Goal: Information Seeking & Learning: Check status

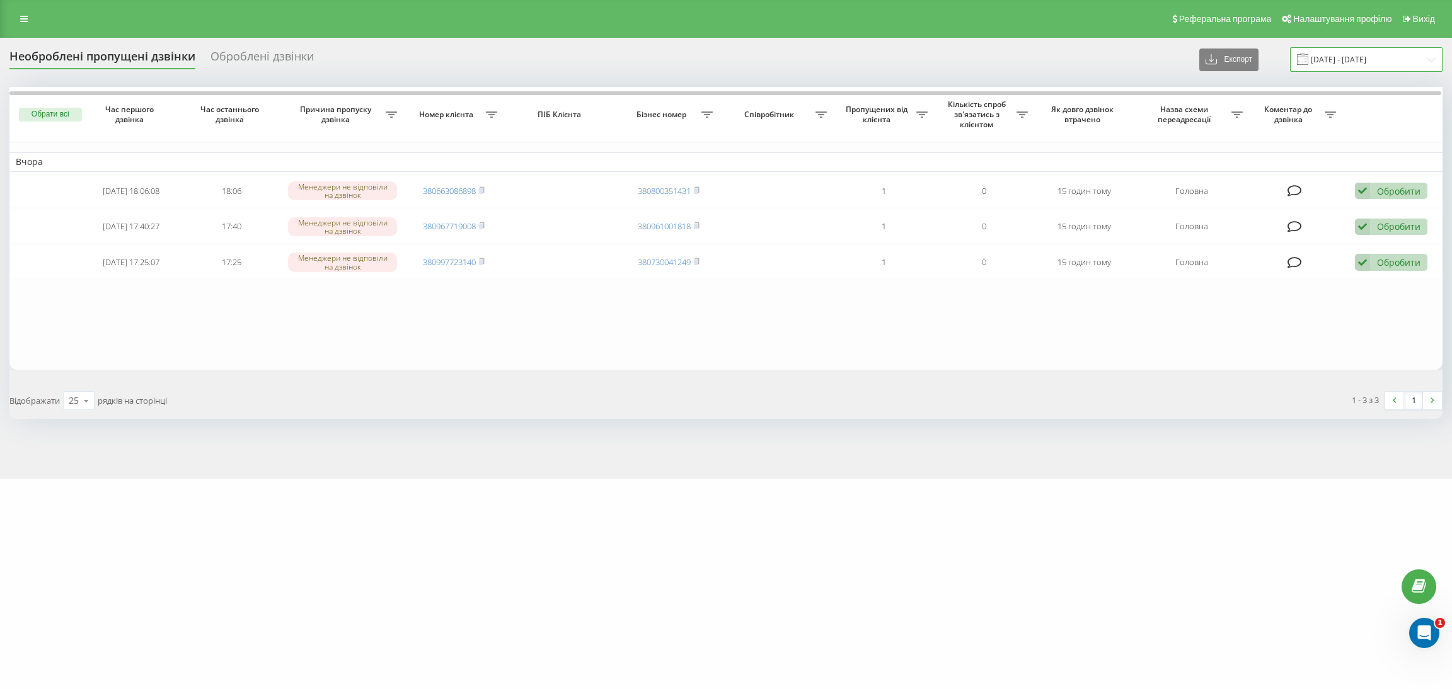
click at [1327, 51] on input "19.09.2025 - 22.09.2025" at bounding box center [1366, 59] width 152 height 25
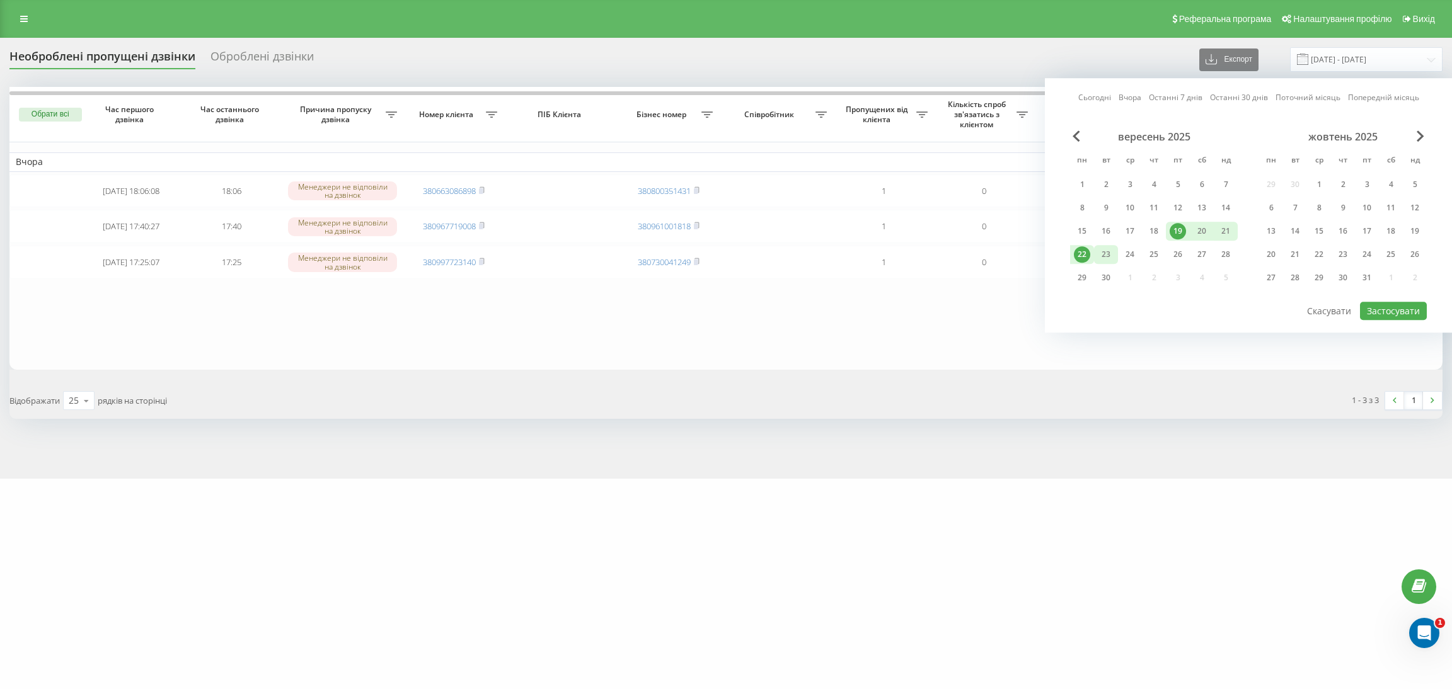
click at [1099, 251] on div "23" at bounding box center [1105, 254] width 16 height 16
click at [1398, 303] on button "Застосувати" at bounding box center [1393, 311] width 67 height 18
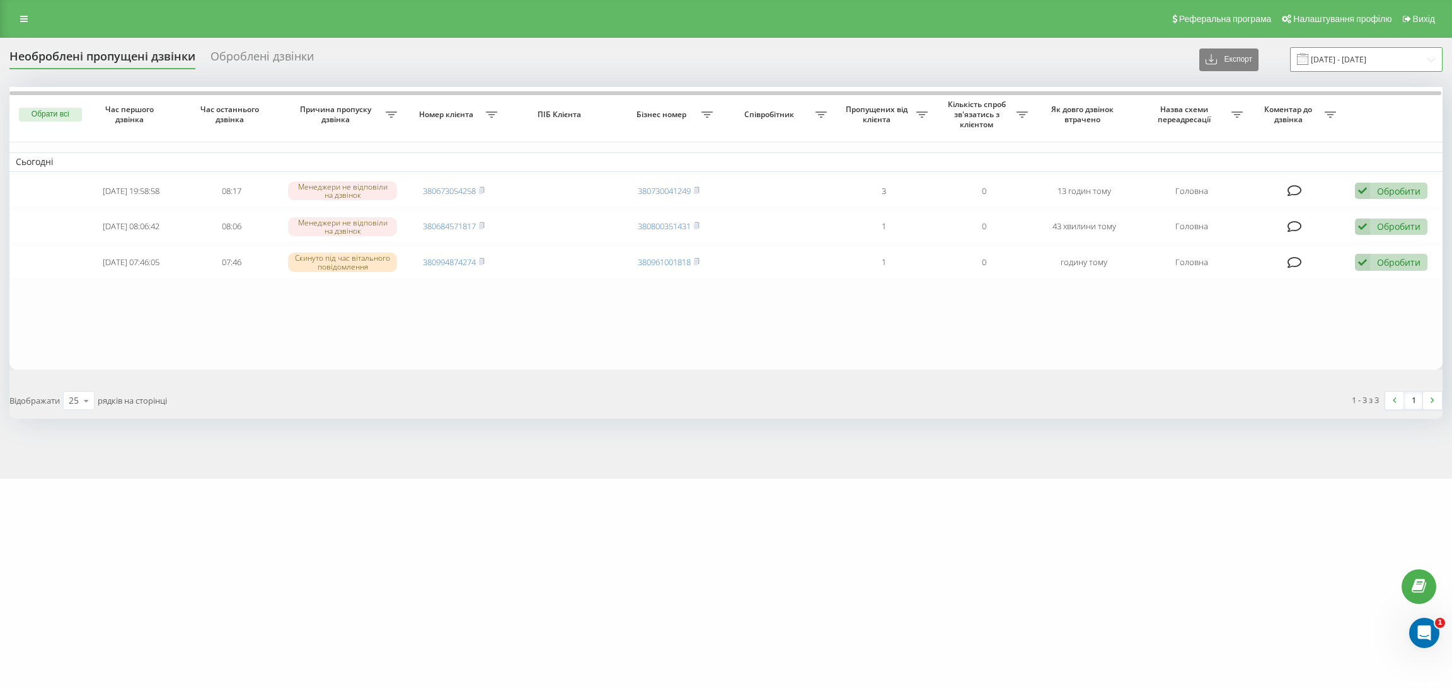
click at [1346, 66] on input "23.09.2025 - 23.09.2025" at bounding box center [1366, 59] width 152 height 25
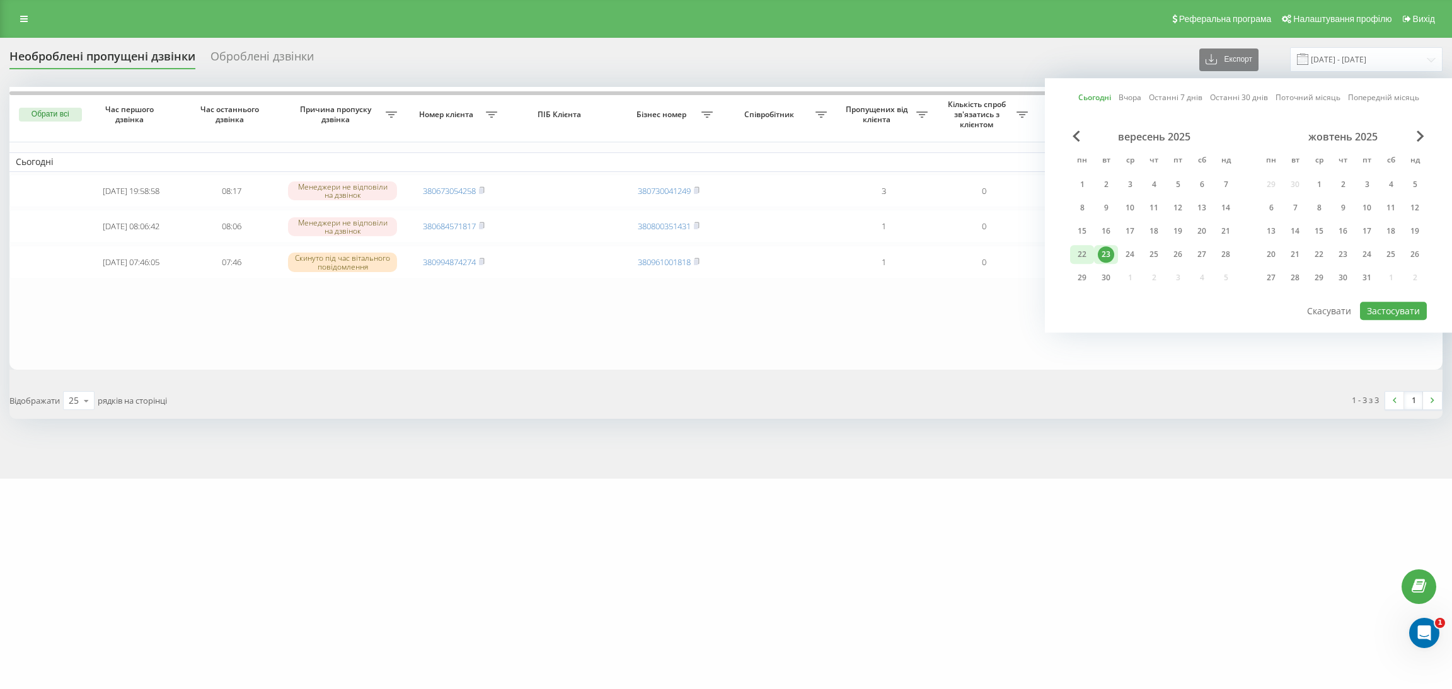
click at [1083, 254] on div "22" at bounding box center [1082, 254] width 16 height 16
click at [1105, 251] on div "23" at bounding box center [1105, 254] width 16 height 16
click at [1382, 307] on button "Застосувати" at bounding box center [1393, 311] width 67 height 18
type input "[DATE] - [DATE]"
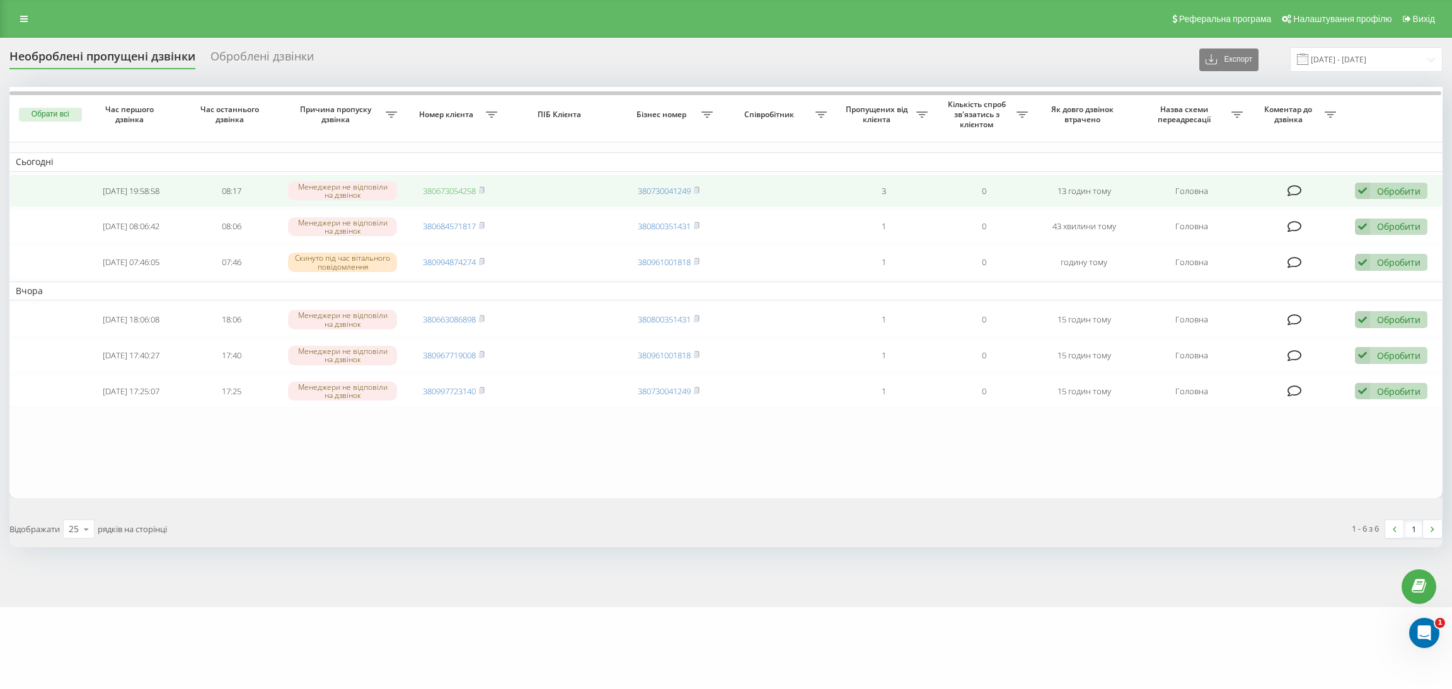
click at [449, 188] on link "380673054258" at bounding box center [449, 190] width 53 height 11
click at [467, 194] on link "380673054258" at bounding box center [449, 190] width 53 height 11
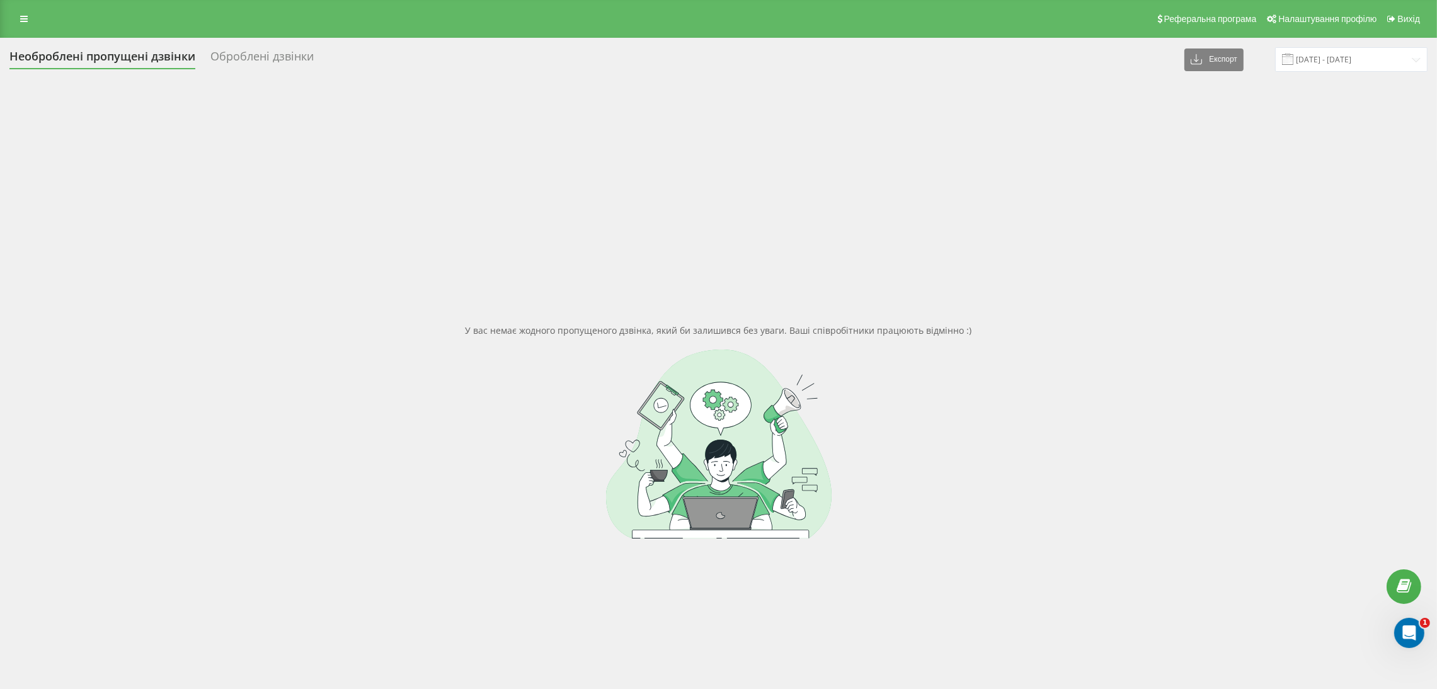
click at [908, 121] on div "У вас немає жодного пропущеного дзвінка, який би залишився без уваги. Ваші спів…" at bounding box center [718, 431] width 1418 height 689
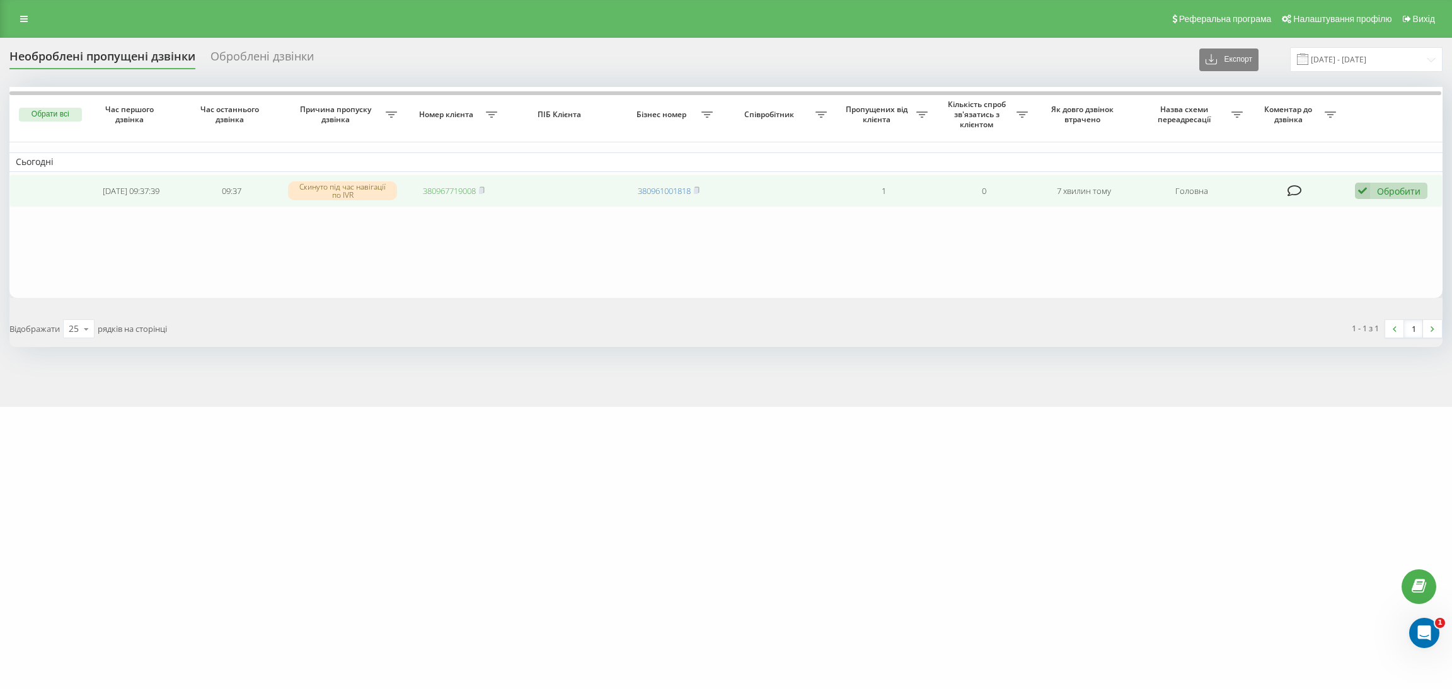
click at [453, 189] on link "380967719008" at bounding box center [449, 190] width 53 height 11
click at [457, 193] on link "380976580836" at bounding box center [449, 190] width 53 height 11
click at [1407, 185] on div "Обробити Не вдалося зв'язатися Зв'язався з клієнтом за допомогою іншого каналу …" at bounding box center [1391, 191] width 72 height 17
click at [1392, 212] on div "Не вдалося зв'язатися" at bounding box center [1309, 211] width 236 height 23
click at [441, 196] on td "380996168659" at bounding box center [453, 191] width 100 height 33
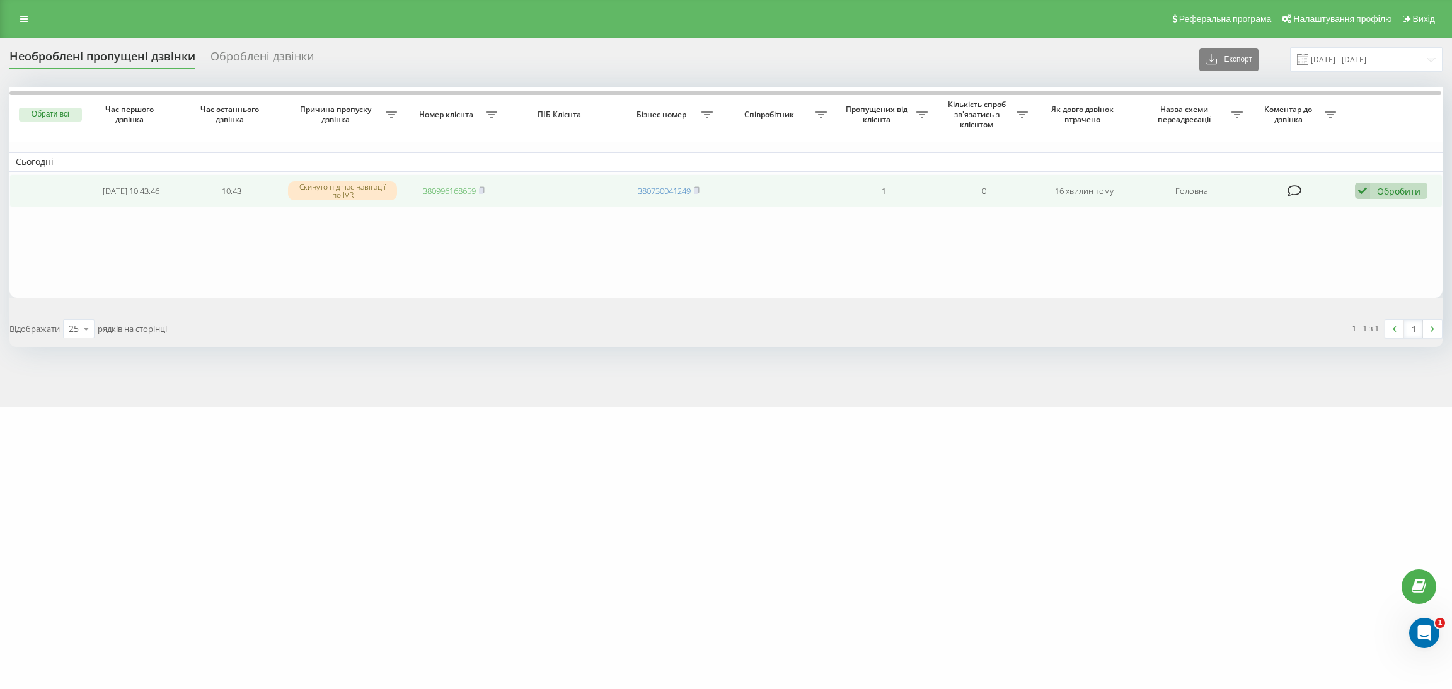
click at [449, 191] on link "380996168659" at bounding box center [449, 190] width 53 height 11
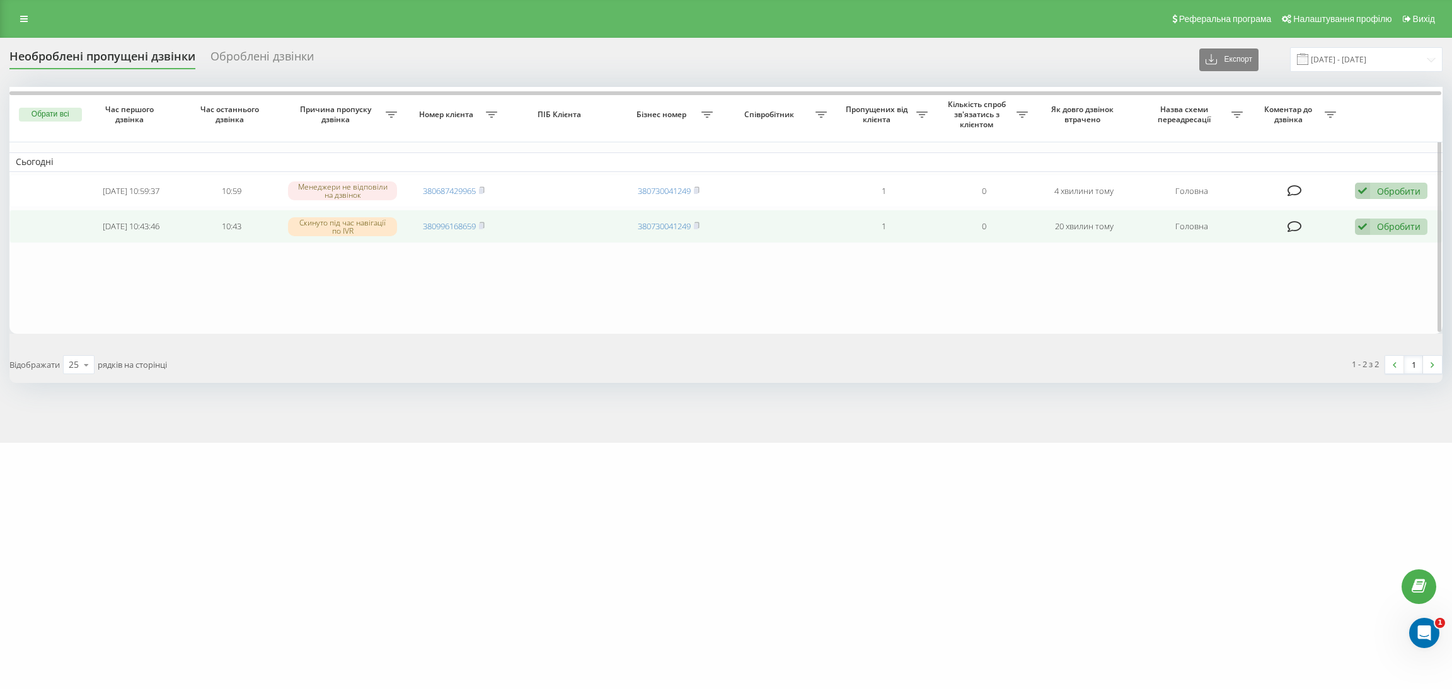
click at [1408, 221] on div "Обробити" at bounding box center [1398, 227] width 43 height 12
click at [1314, 246] on div "Не вдалося зв'язатися" at bounding box center [1309, 247] width 236 height 23
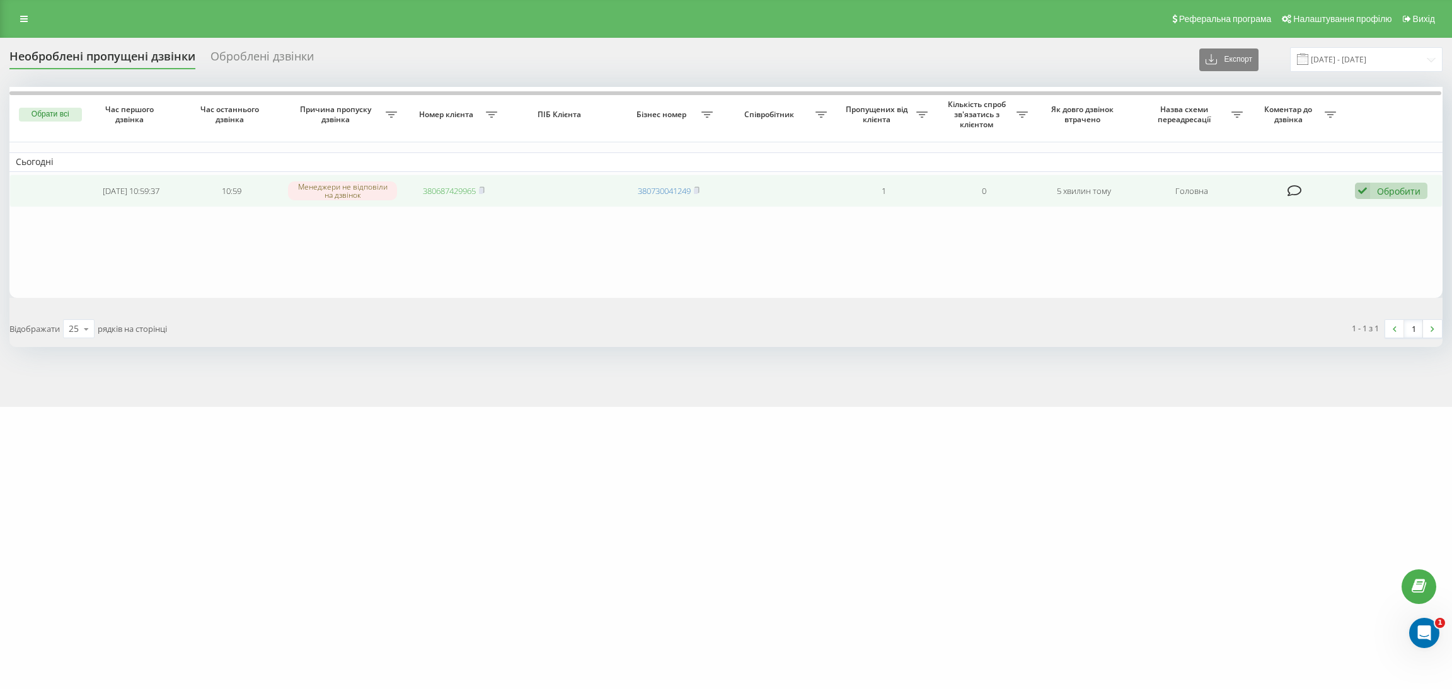
click at [443, 186] on link "380687429965" at bounding box center [449, 190] width 53 height 11
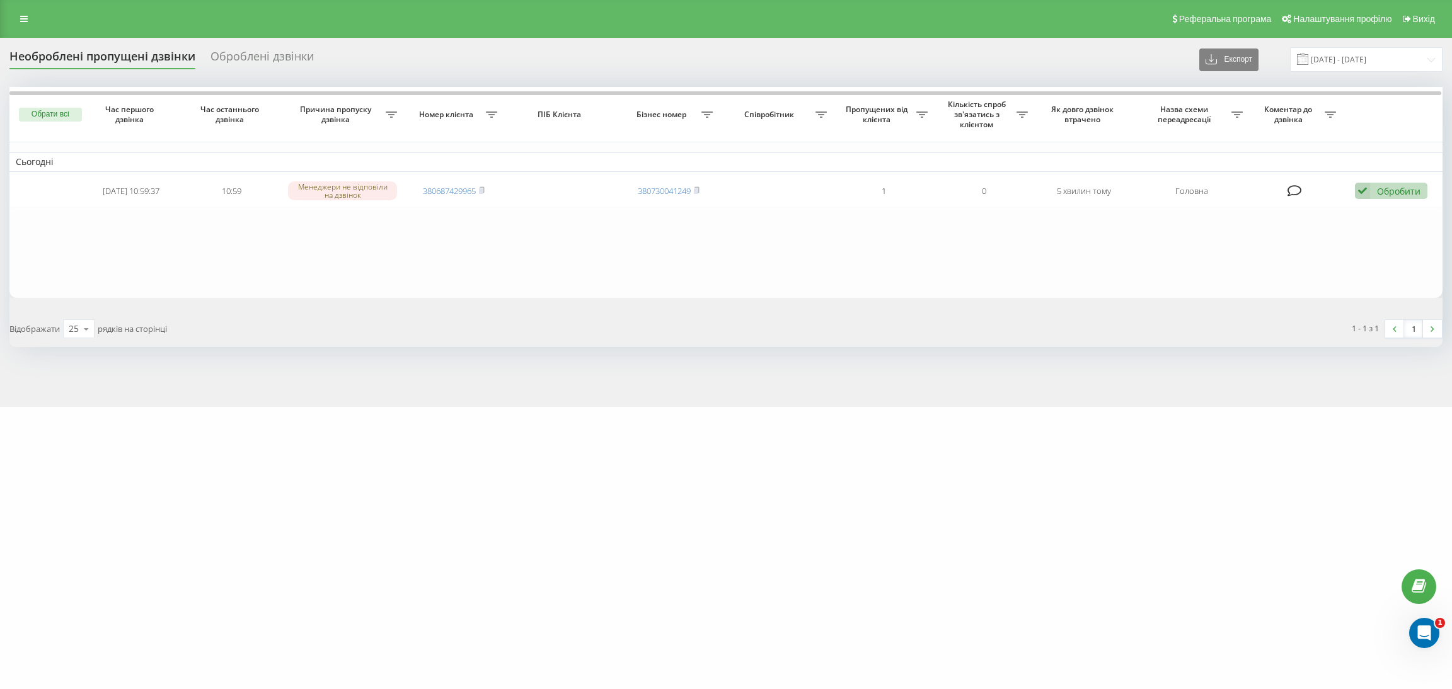
click at [622, 217] on table "Сьогодні 2025-09-23 10:59:37 10:59 Менеджери не відповіли на дзвінок 3806874299…" at bounding box center [725, 192] width 1433 height 211
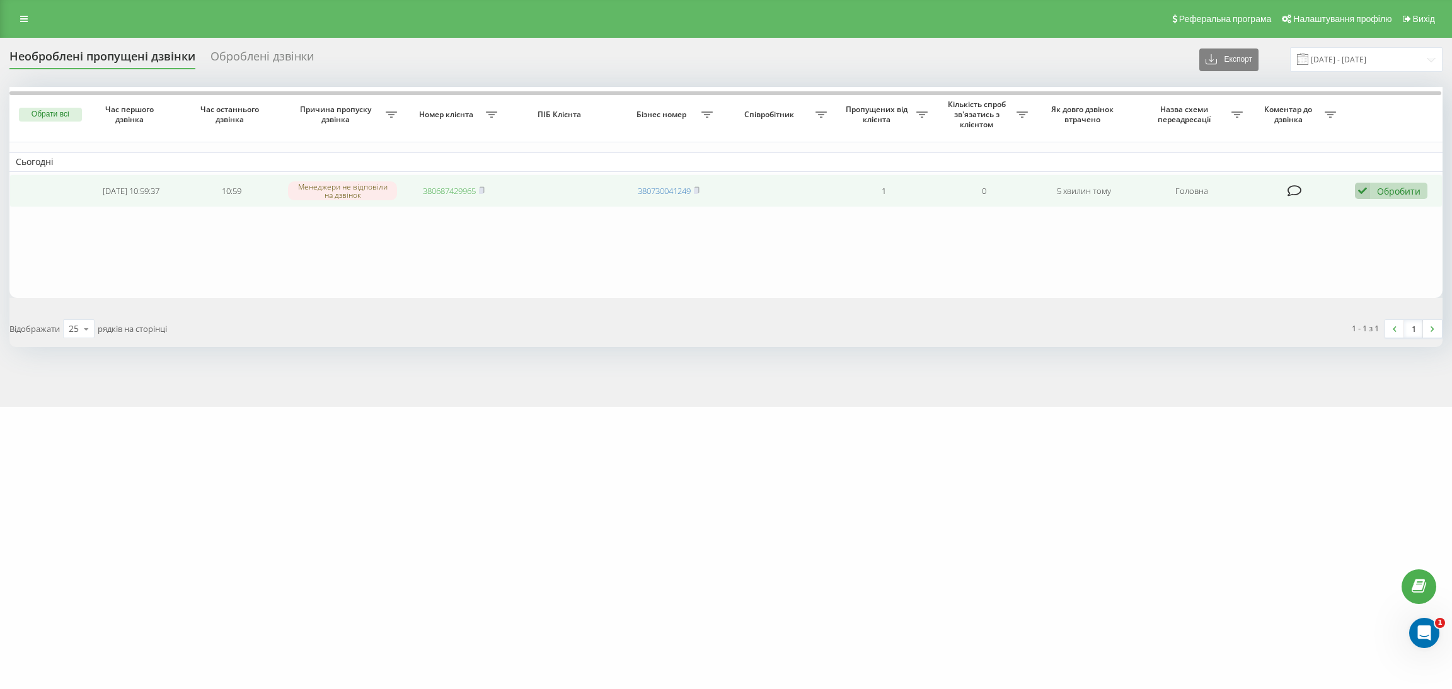
click at [452, 189] on link "380687429965" at bounding box center [449, 190] width 53 height 11
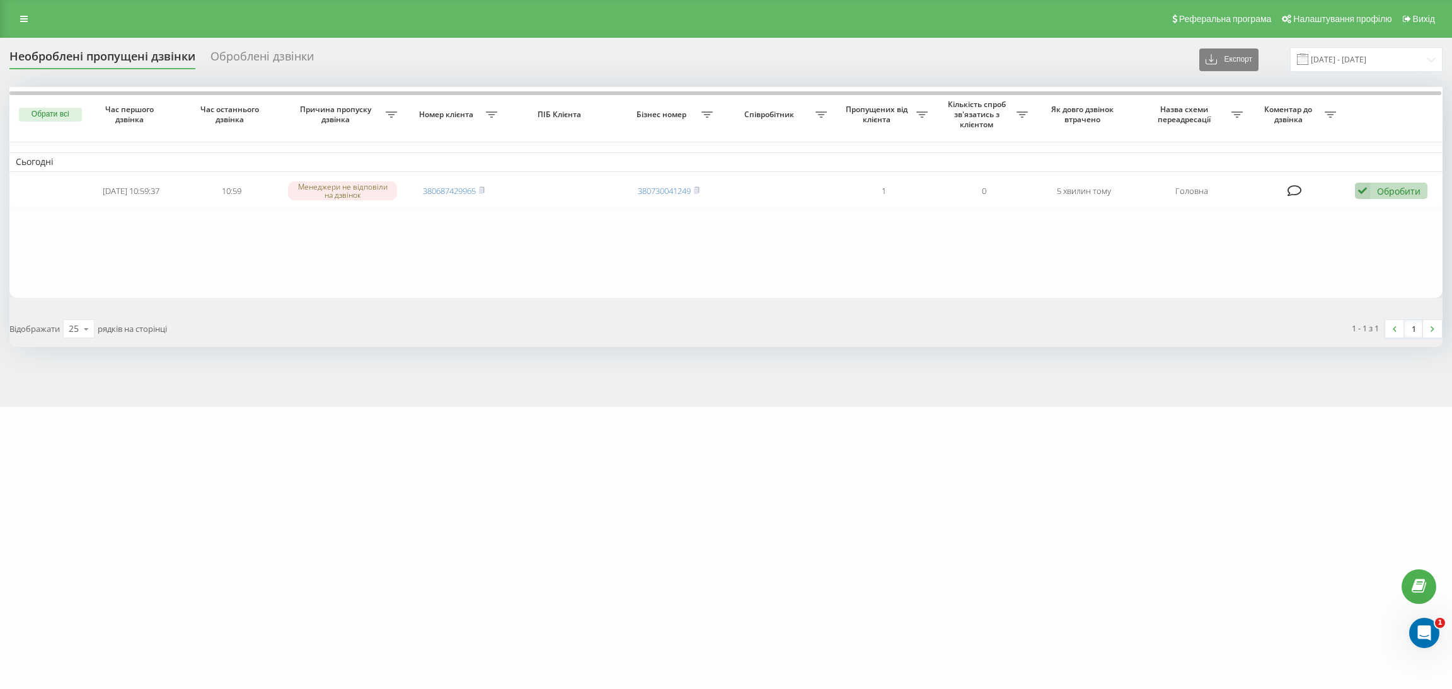
click at [474, 302] on div "Обрати всі Час першого дзвінка Час останнього дзвінка Причина пропуску дзвінка …" at bounding box center [725, 217] width 1433 height 260
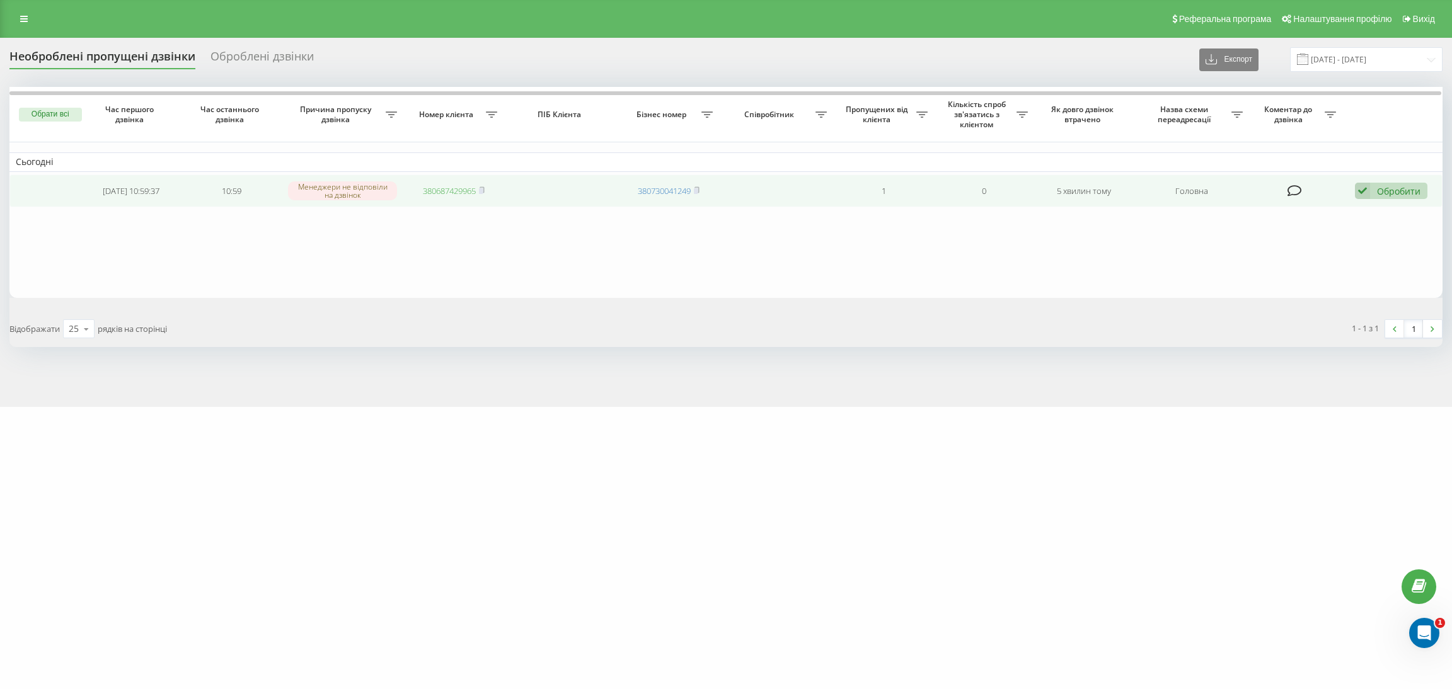
click at [442, 191] on link "380687429965" at bounding box center [449, 190] width 53 height 11
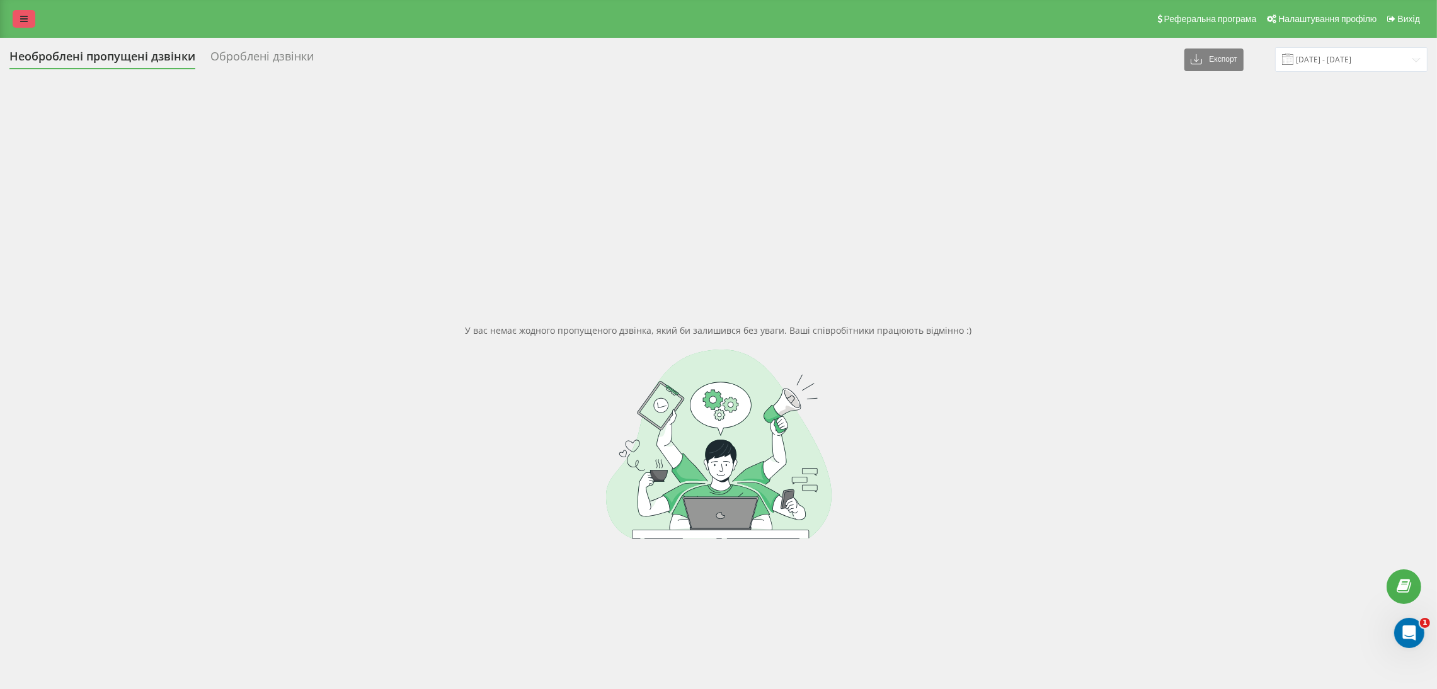
click at [16, 13] on link at bounding box center [24, 19] width 23 height 18
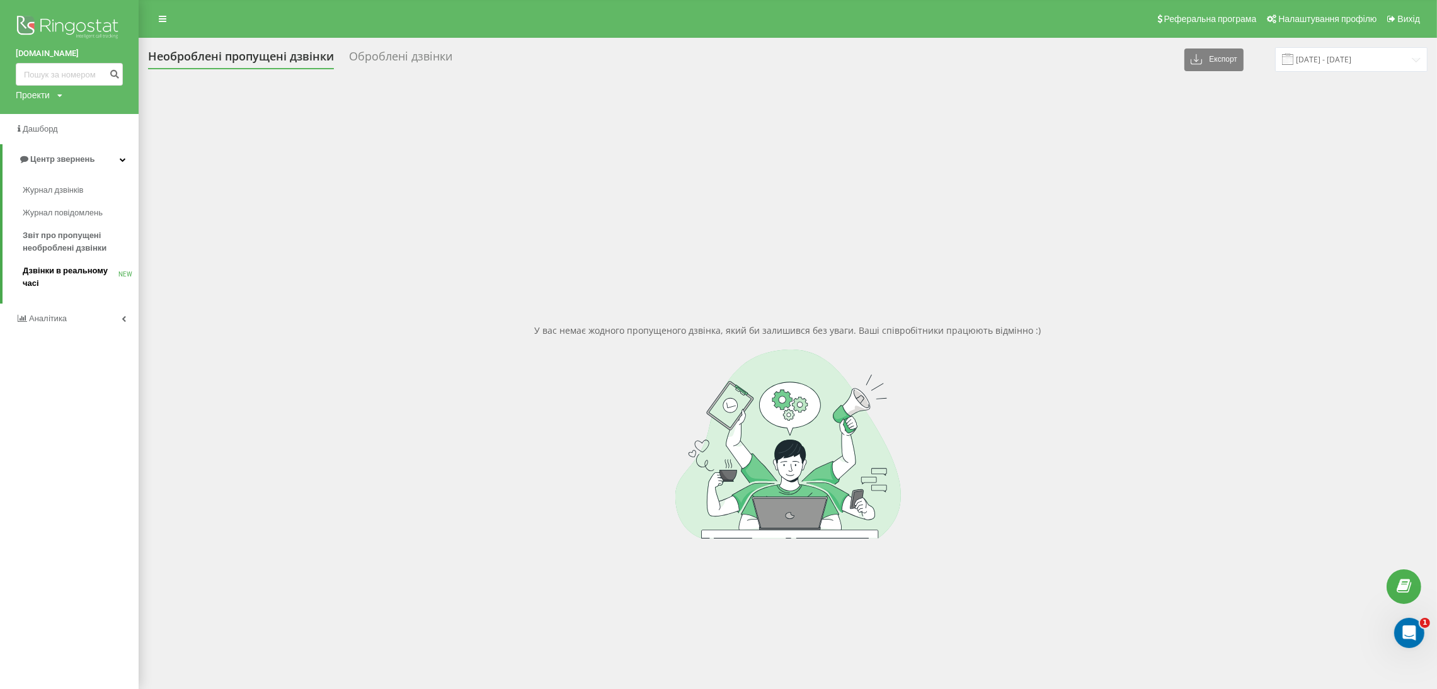
click at [62, 275] on span "Дзвінки в реальному часі" at bounding box center [71, 277] width 96 height 25
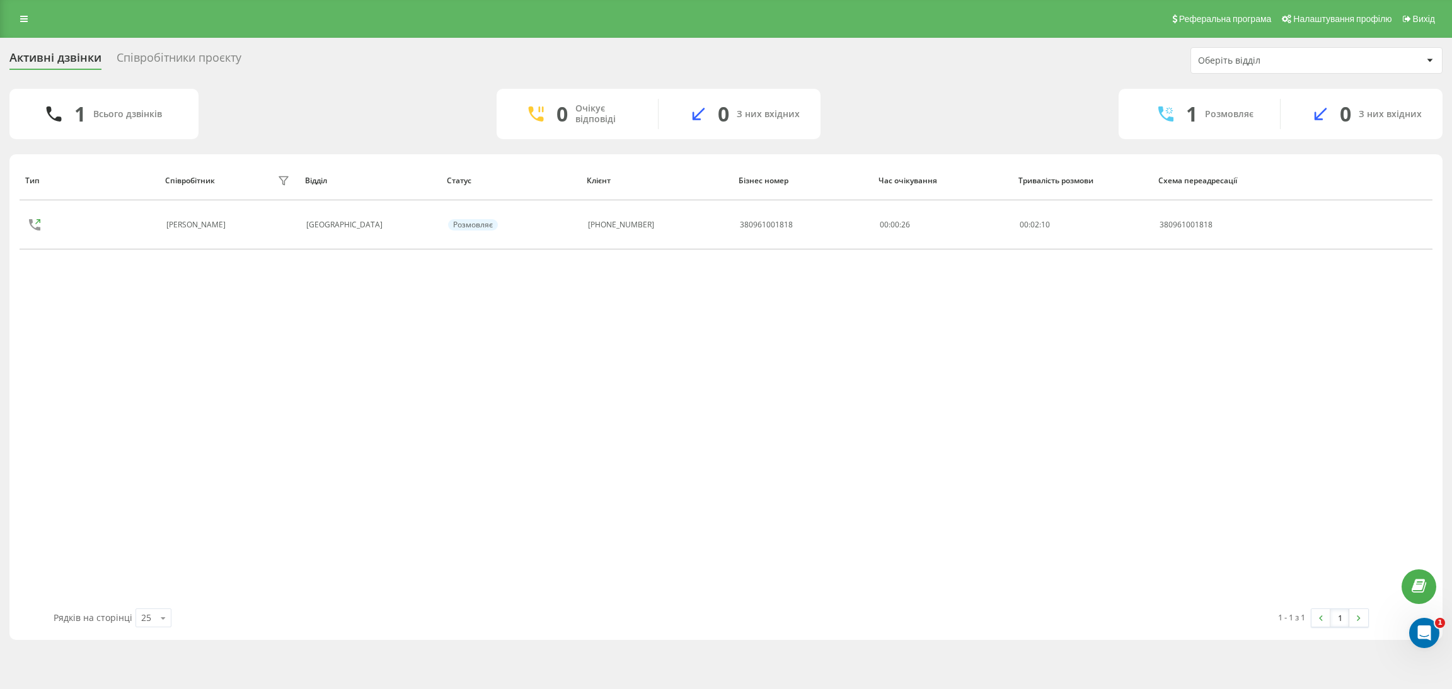
click at [1161, 469] on div "Тип Співробітник фільтру Відділ Статус Клієнт Бізнес номер Час очікування Трива…" at bounding box center [726, 385] width 1412 height 448
